Goal: Find specific page/section: Find specific page/section

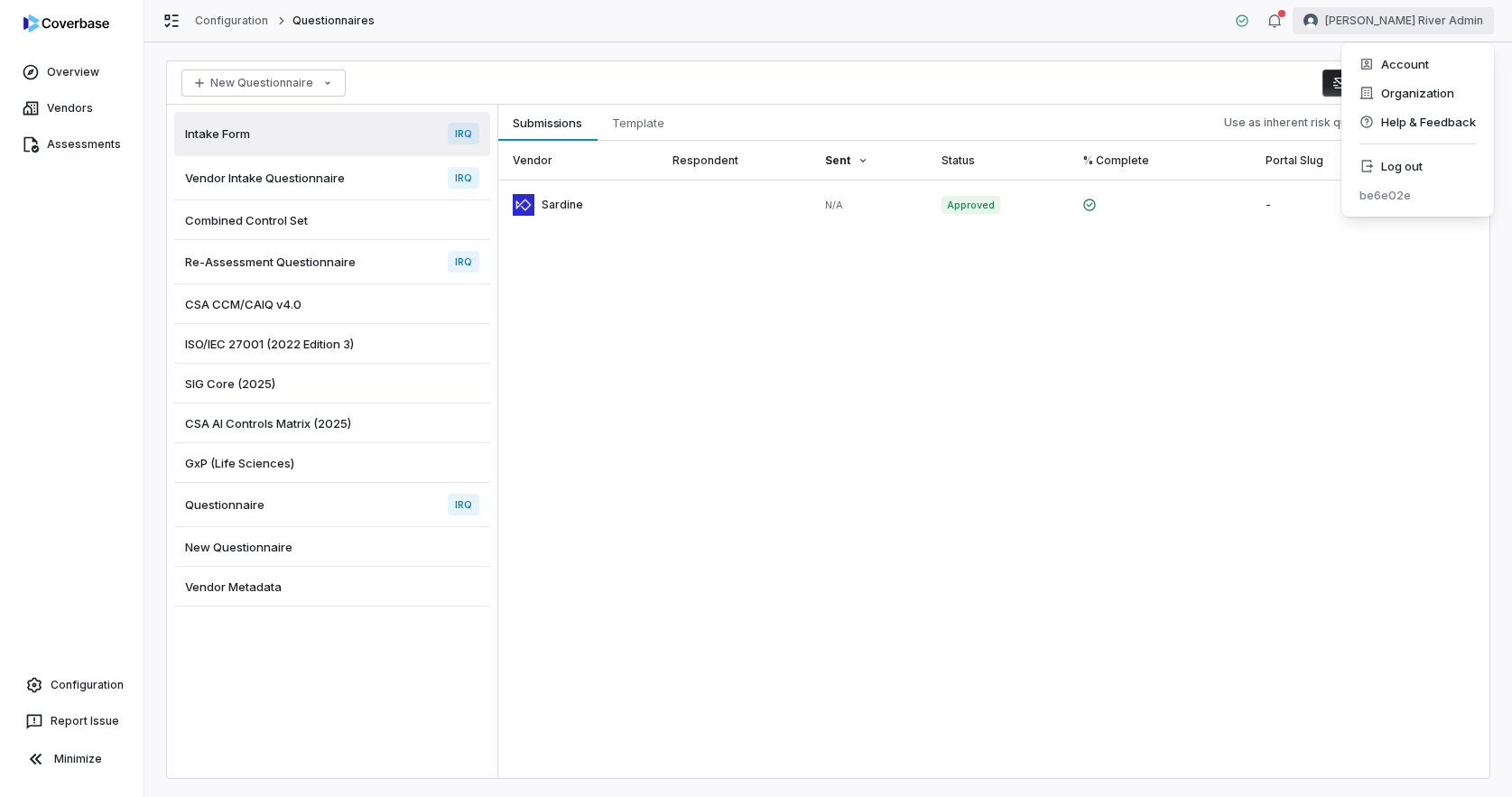
click at [1453, 21] on html "Overview Vendors Assessments Configuration Report Issue Minimize Configuration …" at bounding box center [756, 398] width 1512 height 797
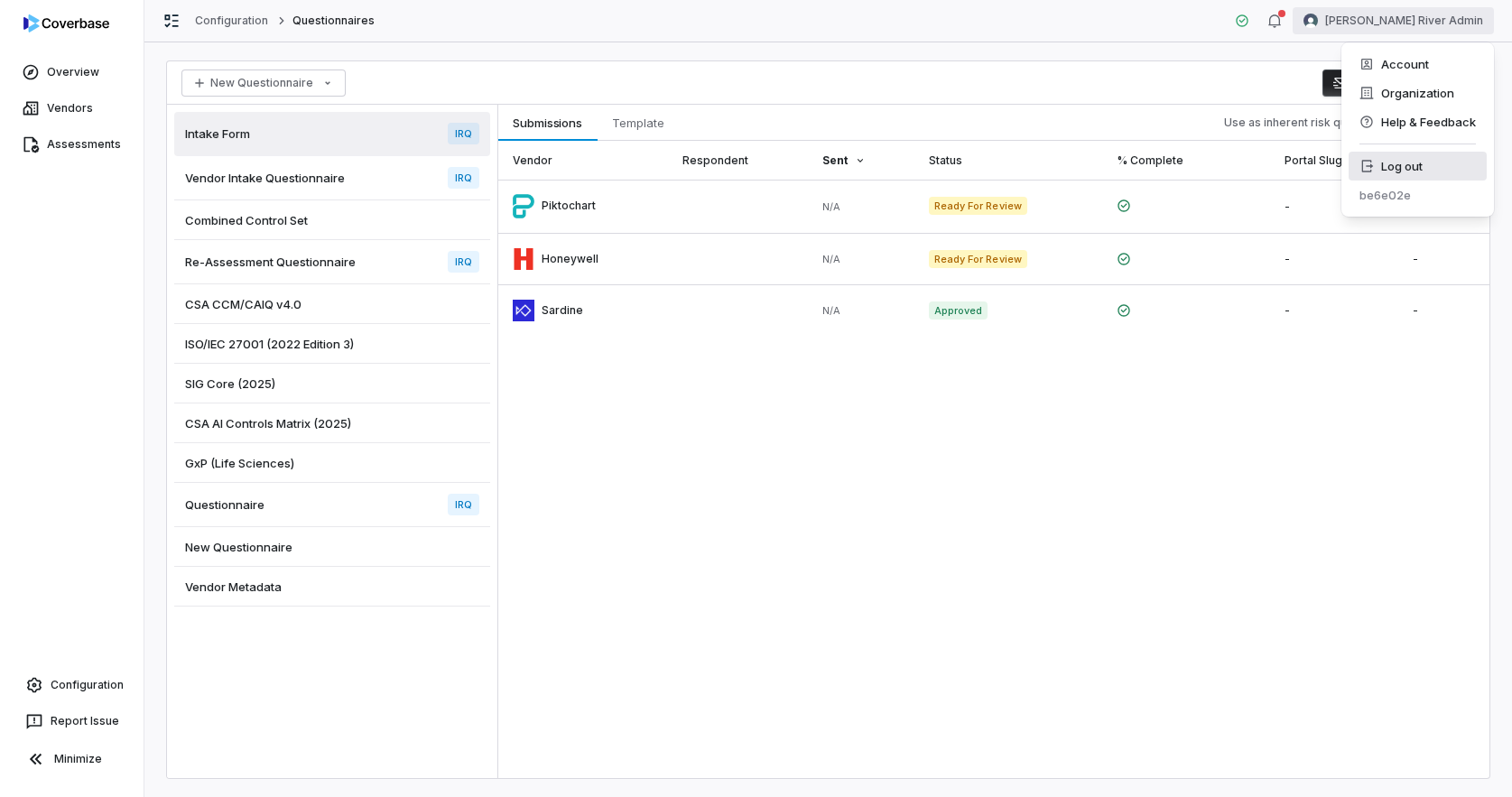
click at [1405, 170] on div "Log out" at bounding box center [1418, 166] width 138 height 29
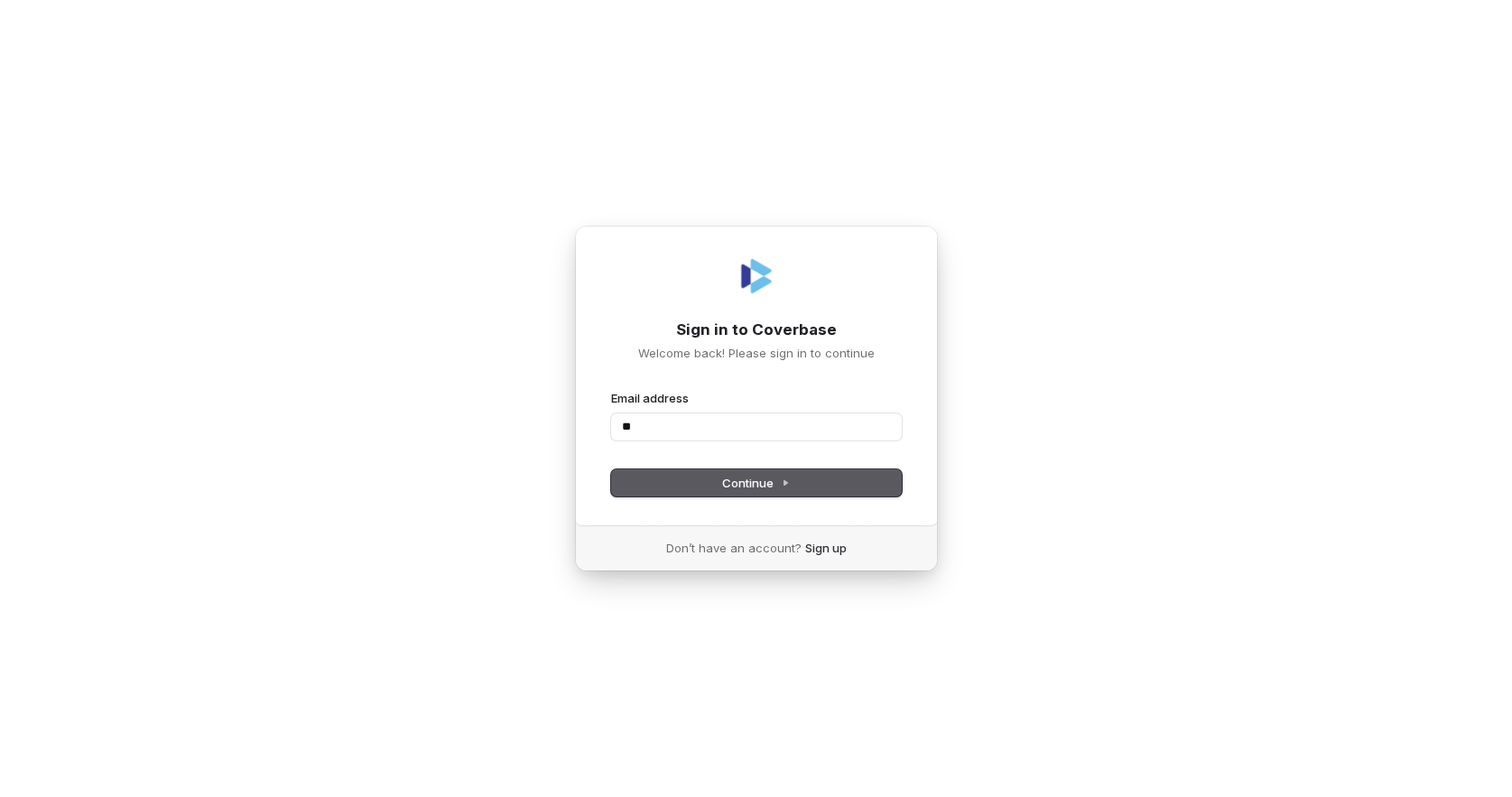
type input "*"
type input "****"
click at [0, 796] on com-1password-button at bounding box center [0, 797] width 0 height 0
type input "**********"
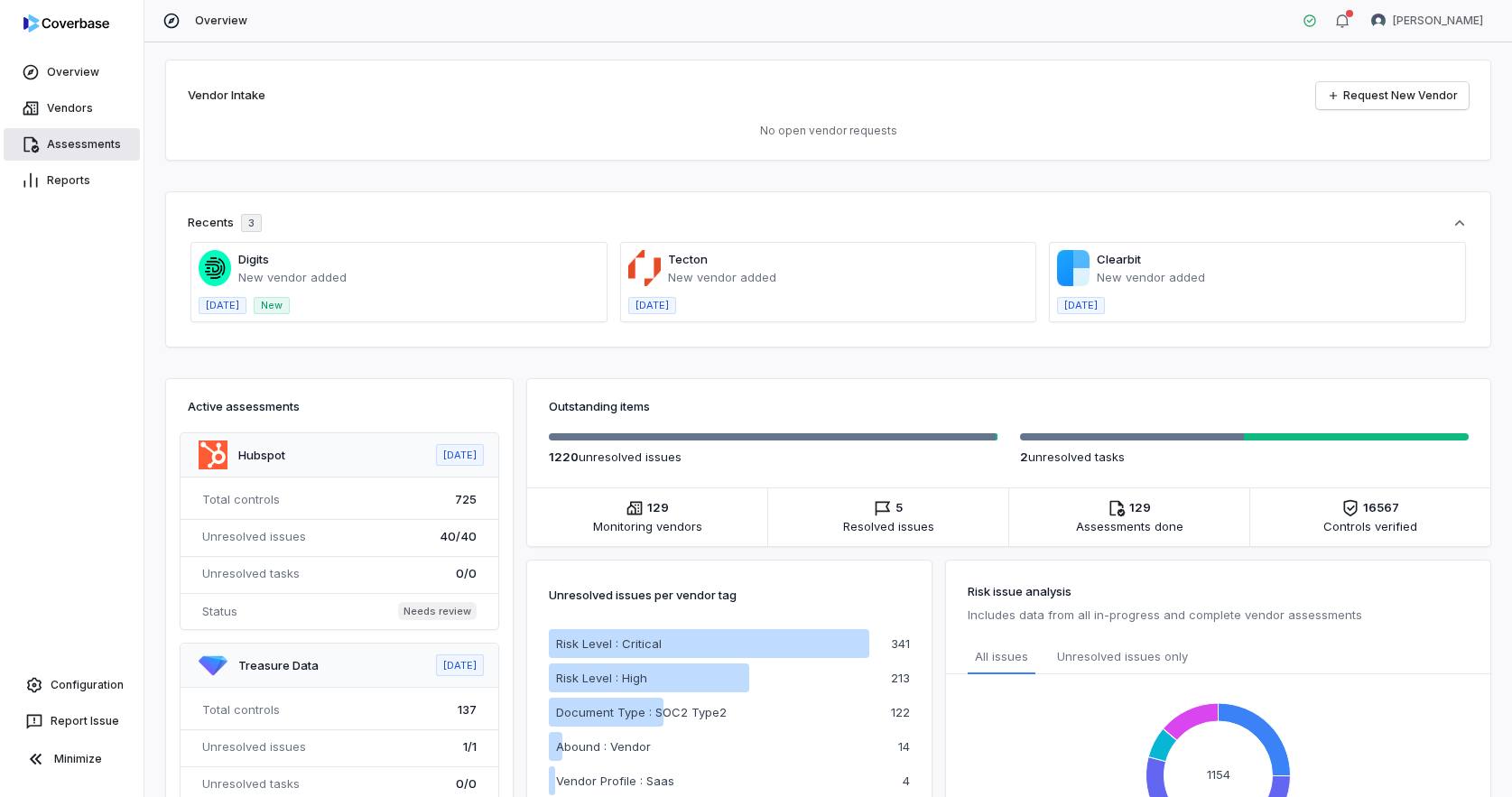
click at [61, 146] on link "Assessments" at bounding box center [71, 145] width 136 height 33
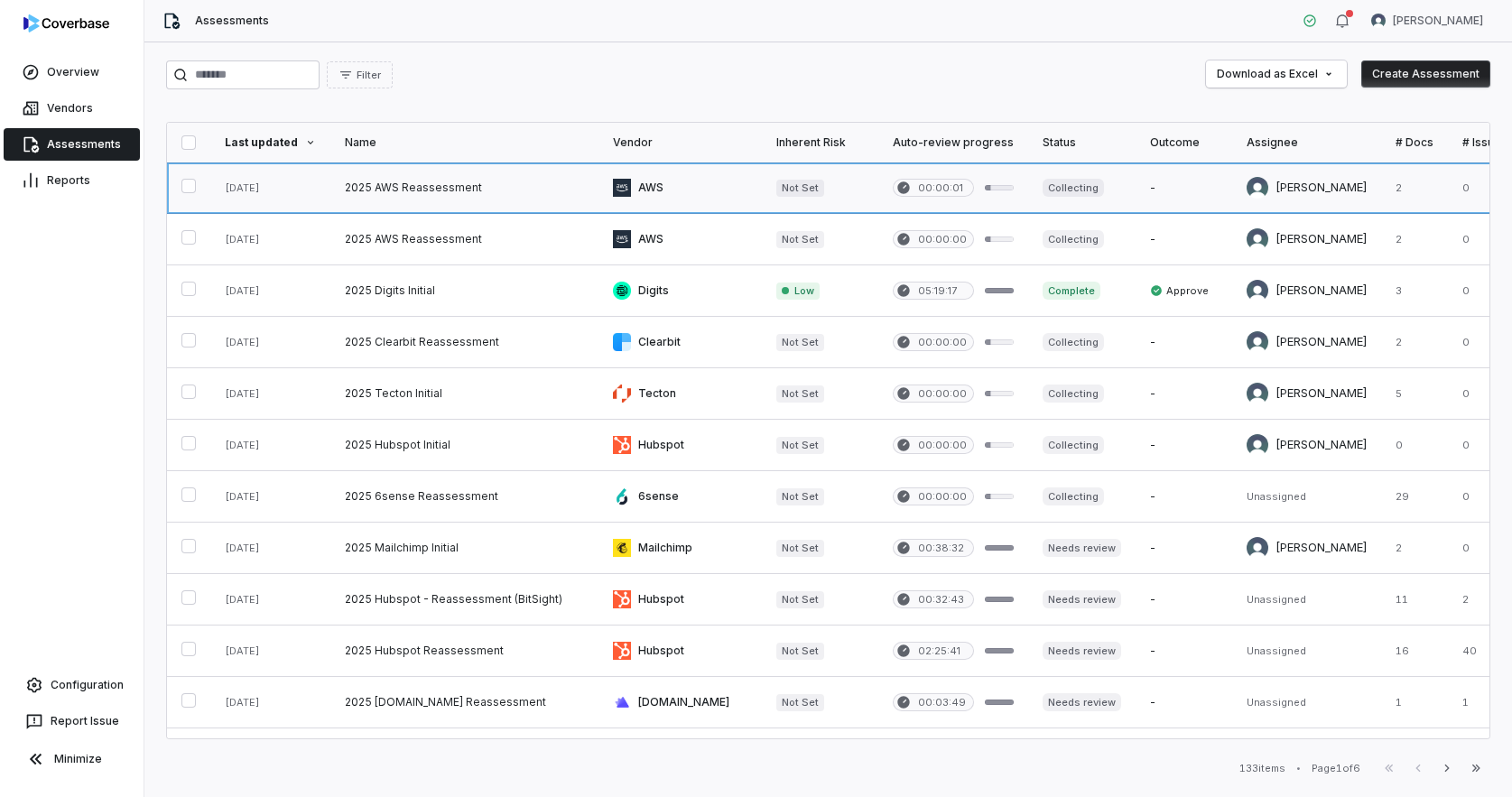
click at [419, 188] on link at bounding box center [465, 188] width 268 height 50
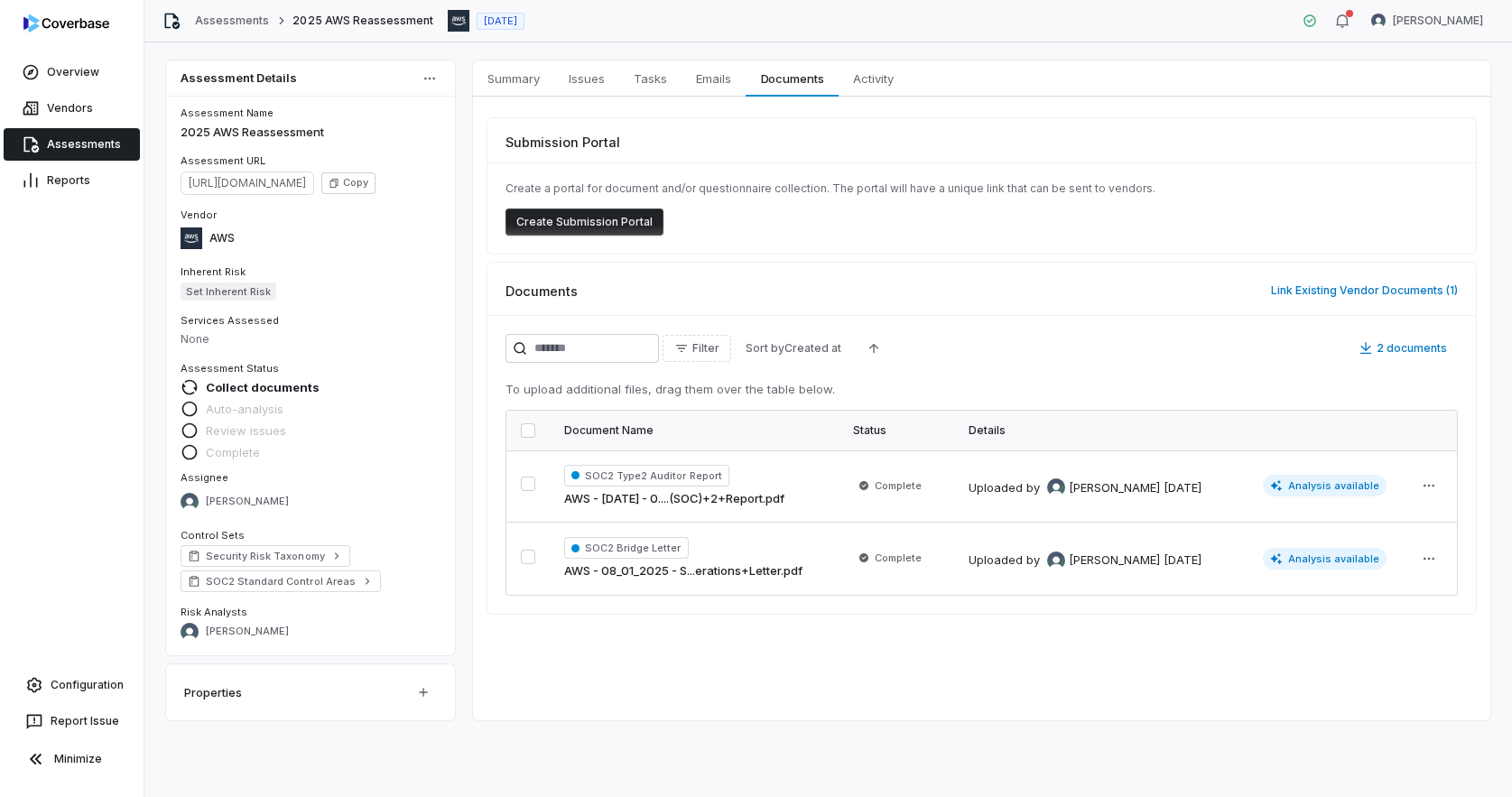
click at [76, 148] on link "Assessments" at bounding box center [71, 145] width 136 height 33
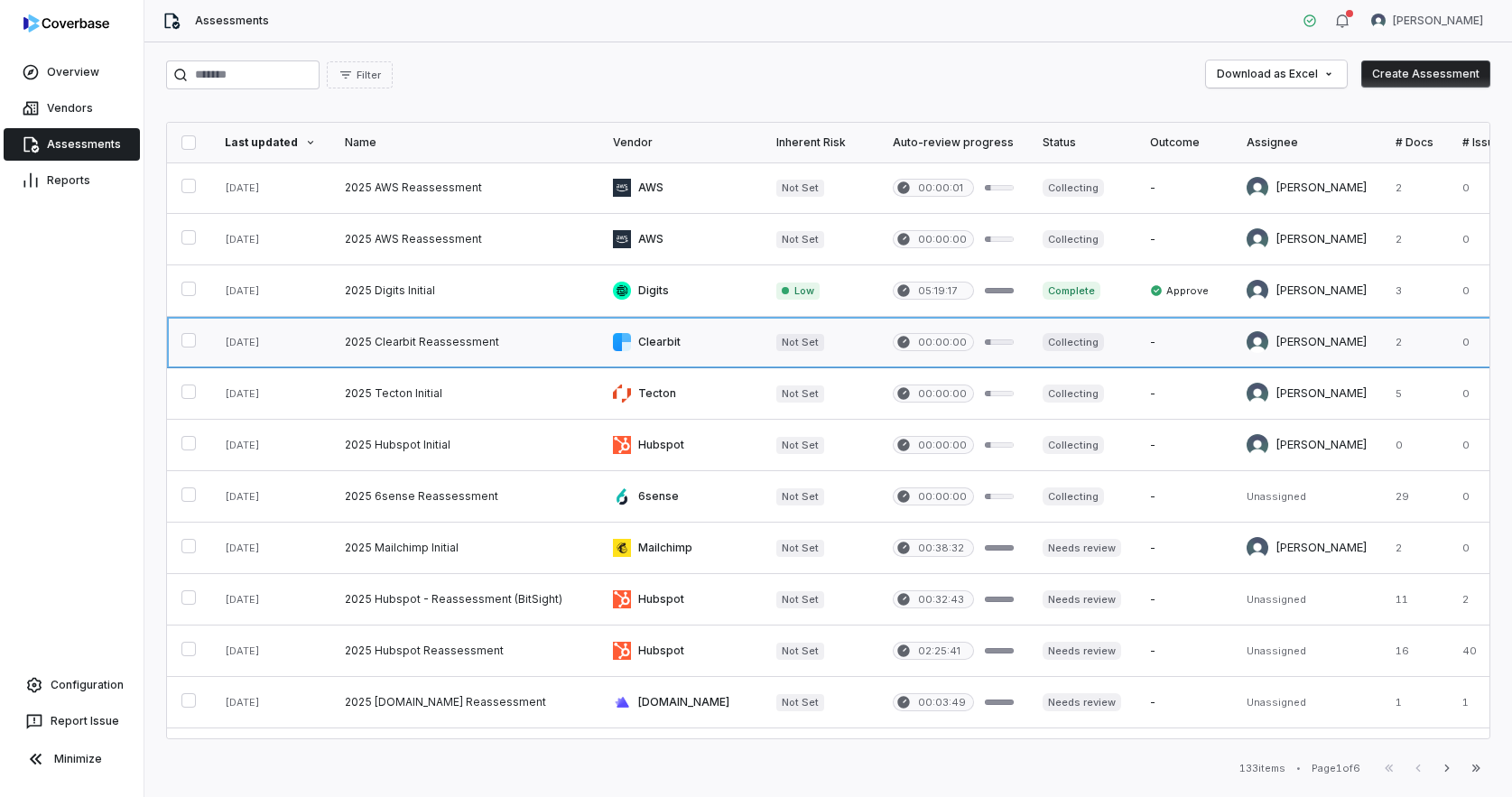
click at [426, 350] on link at bounding box center [465, 342] width 268 height 50
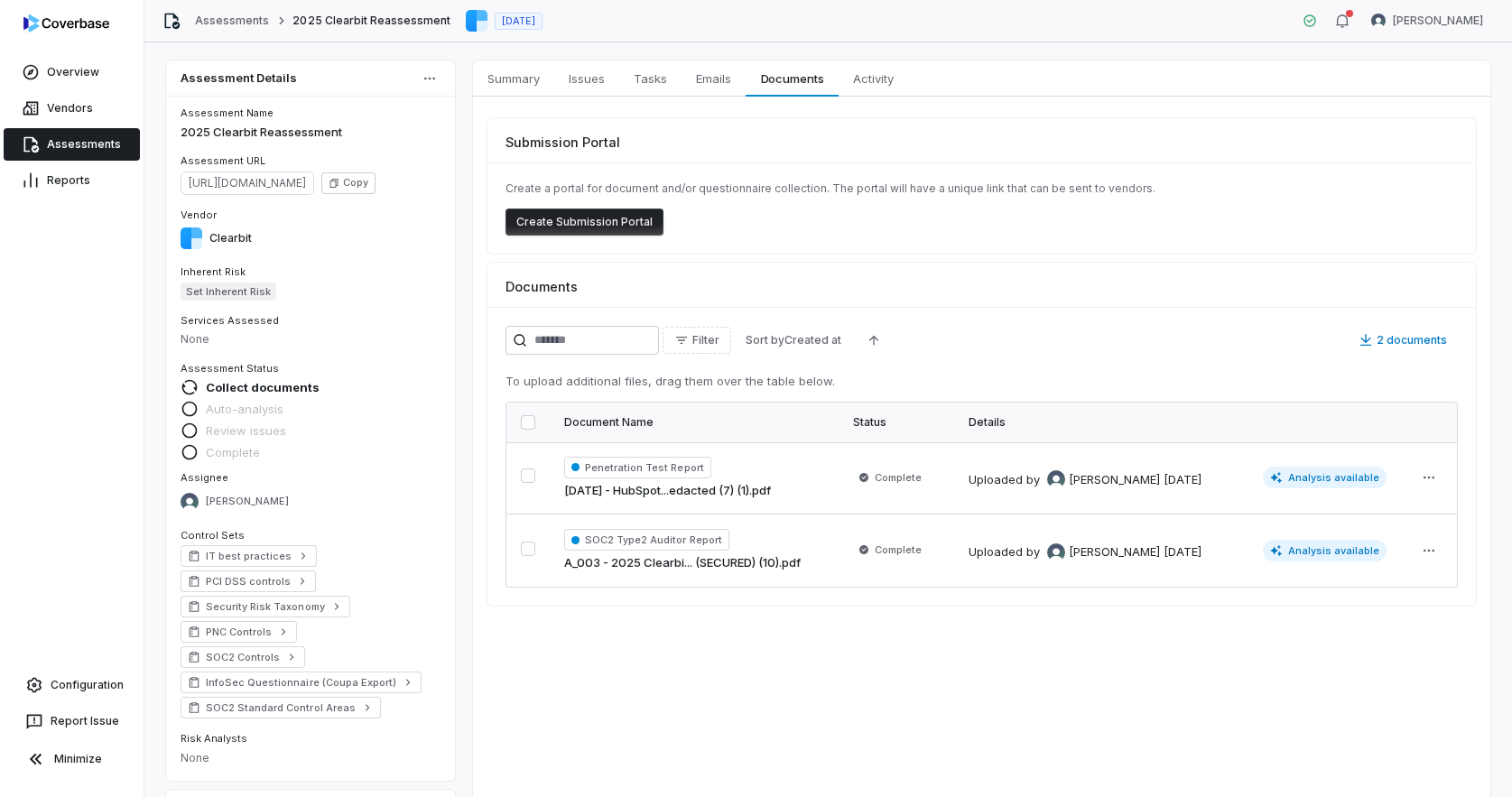
click at [802, 731] on div "Summary Summary Issues Issues Tasks Tasks Emails Emails Documents Documents Act…" at bounding box center [982, 453] width 1017 height 785
